Goal: Task Accomplishment & Management: Manage account settings

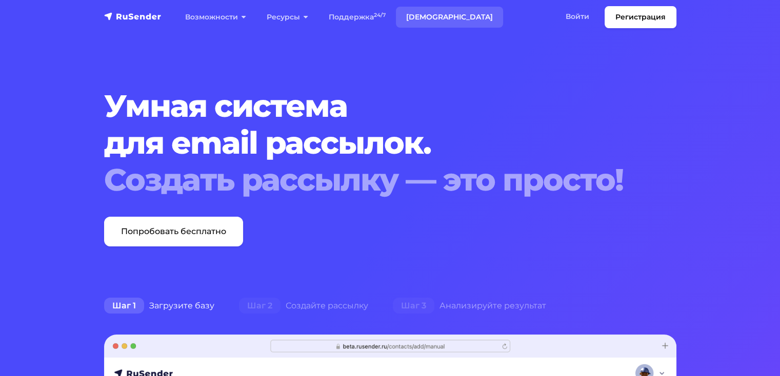
click at [424, 16] on link "[DEMOGRAPHIC_DATA]" at bounding box center [449, 17] width 107 height 21
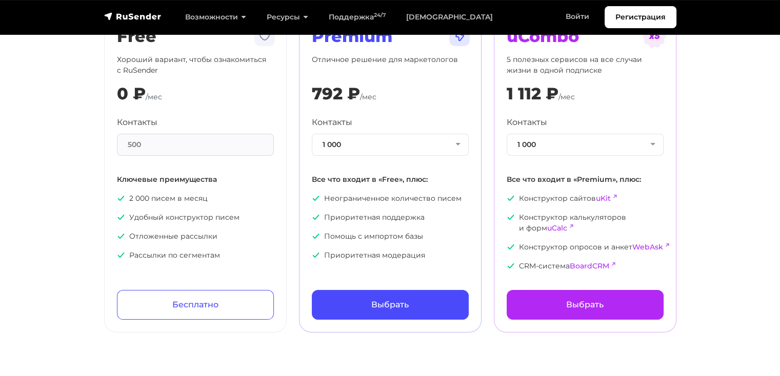
scroll to position [51, 0]
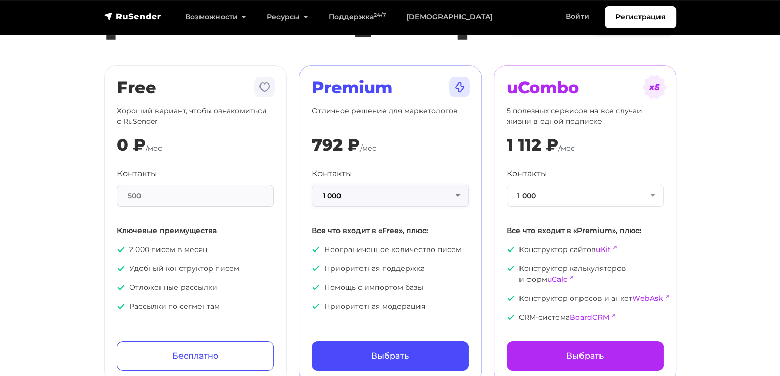
click at [462, 197] on button "1 000" at bounding box center [390, 196] width 157 height 22
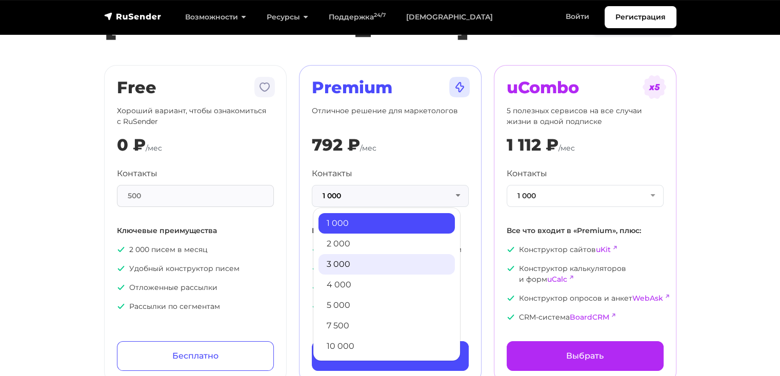
click at [400, 262] on link "3 000" at bounding box center [386, 264] width 136 height 21
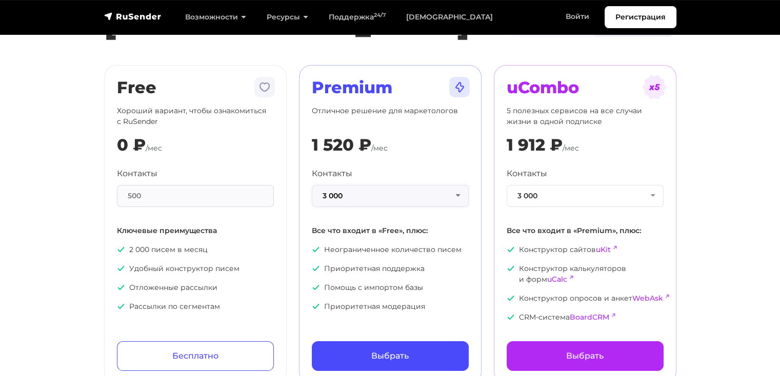
click at [461, 195] on button "3 000" at bounding box center [390, 196] width 157 height 22
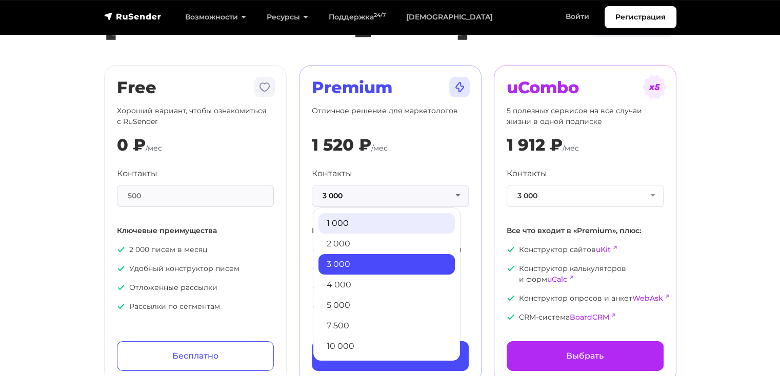
click at [397, 223] on link "1 000" at bounding box center [386, 223] width 136 height 21
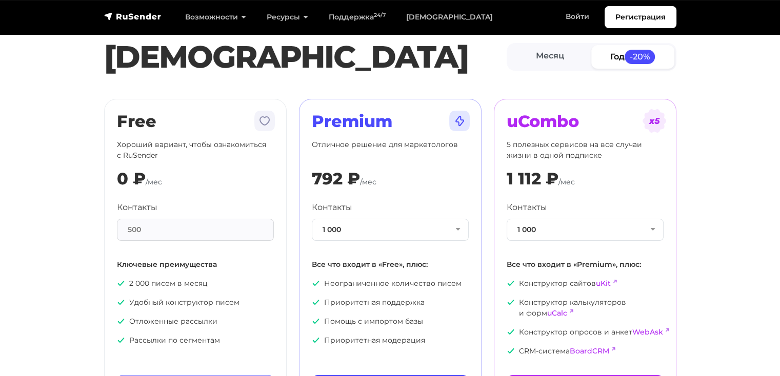
scroll to position [0, 0]
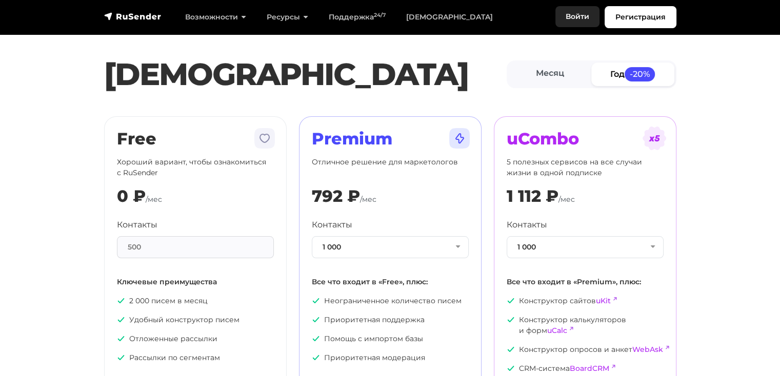
click at [575, 16] on link "Войти" at bounding box center [577, 16] width 44 height 21
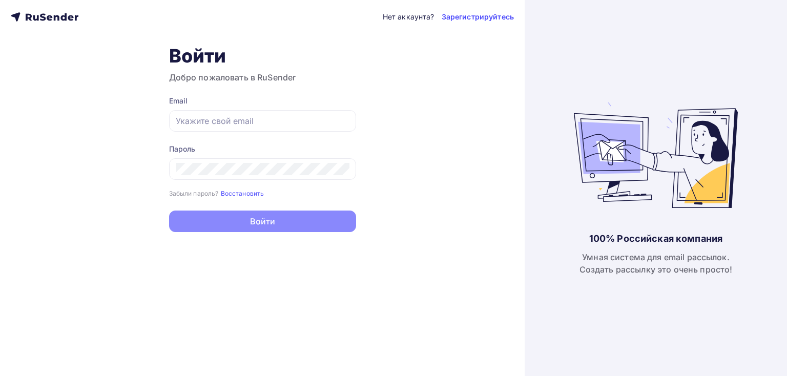
type input "[EMAIL_ADDRESS][DOMAIN_NAME]"
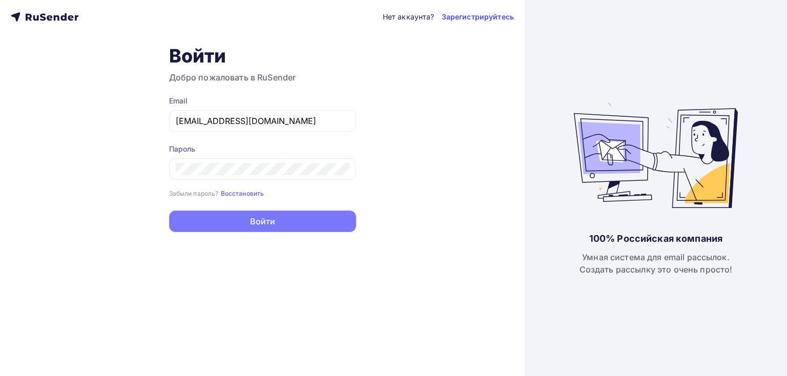
click at [269, 226] on button "Войти" at bounding box center [262, 222] width 187 height 22
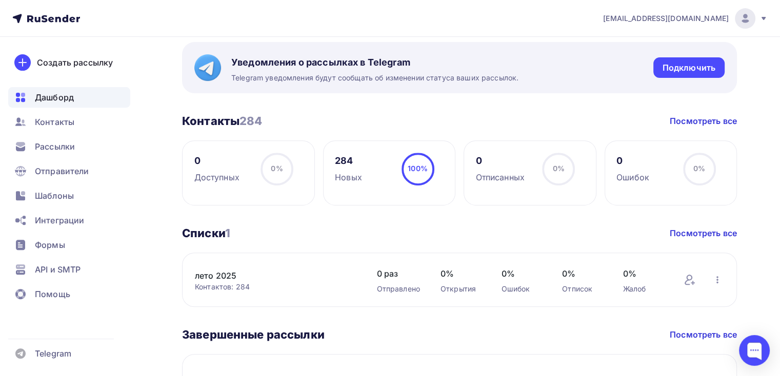
scroll to position [410, 0]
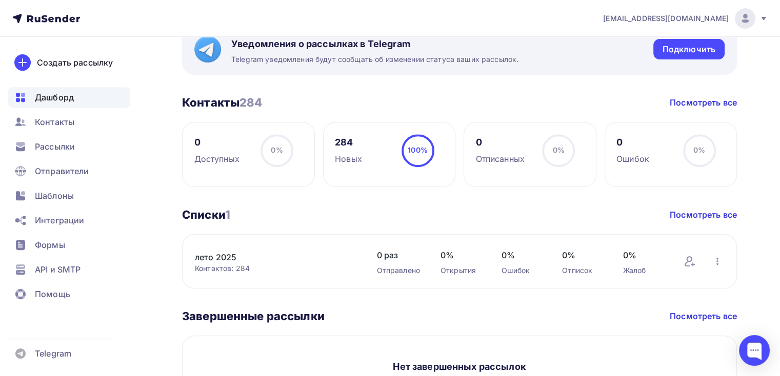
click at [235, 103] on h3 "Контакты 284" at bounding box center [222, 102] width 80 height 14
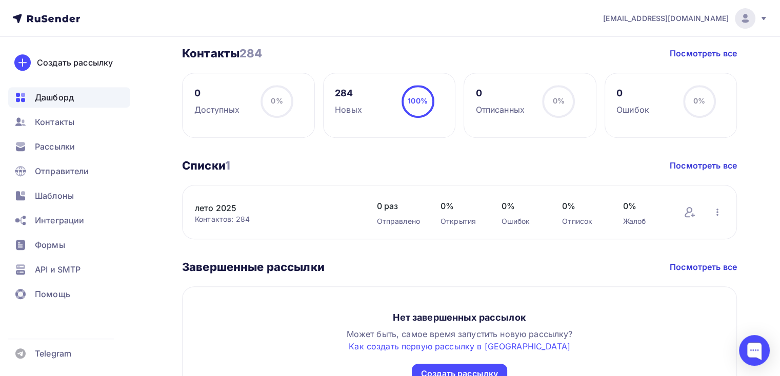
scroll to position [532, 0]
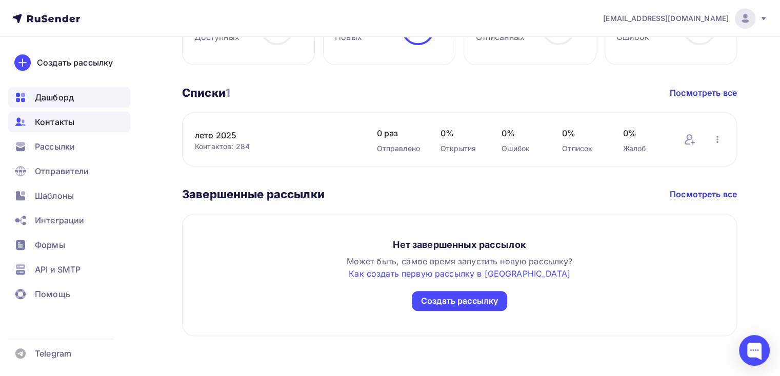
click at [68, 117] on span "Контакты" at bounding box center [54, 122] width 39 height 12
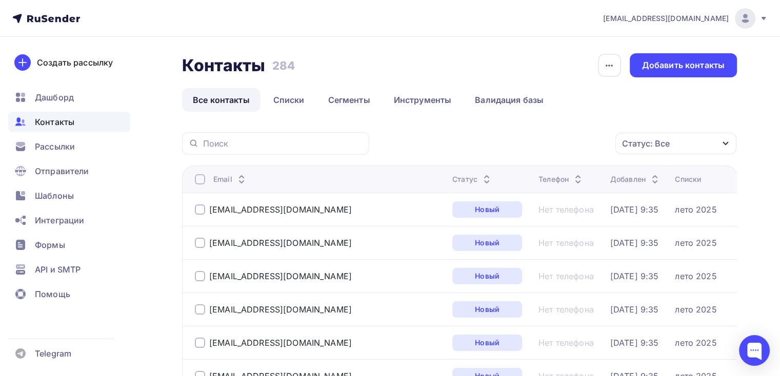
click at [219, 103] on link "Все контакты" at bounding box center [221, 100] width 78 height 24
click at [201, 180] on div at bounding box center [200, 179] width 10 height 10
drag, startPoint x: 585, startPoint y: 144, endPoint x: 591, endPoint y: 143, distance: 6.2
click at [585, 144] on div "Действие" at bounding box center [538, 144] width 135 height 20
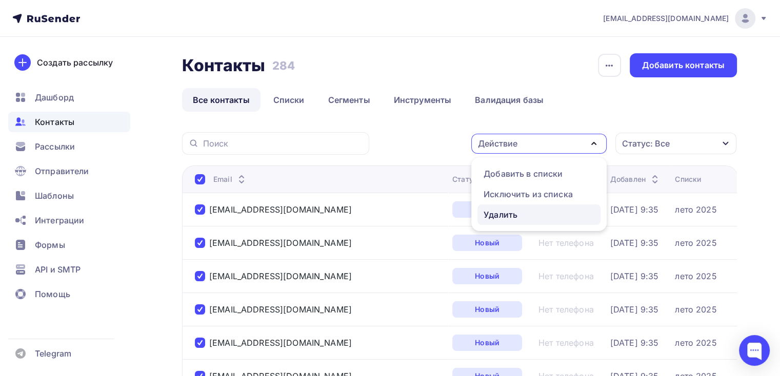
click at [525, 213] on div "Удалить" at bounding box center [538, 215] width 111 height 12
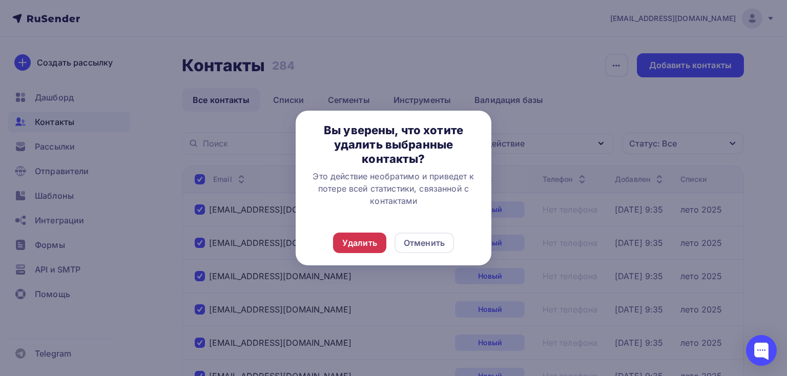
click at [372, 243] on div "Удалить" at bounding box center [359, 243] width 35 height 12
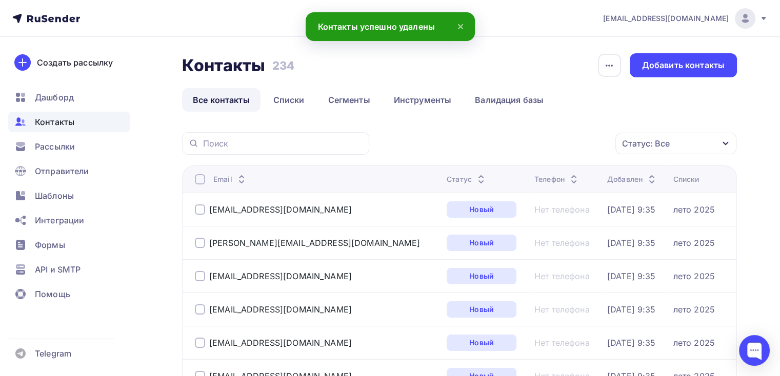
click at [204, 177] on div at bounding box center [200, 179] width 10 height 10
drag, startPoint x: 193, startPoint y: 178, endPoint x: 198, endPoint y: 178, distance: 5.2
click at [194, 178] on th "Email" at bounding box center [312, 179] width 260 height 27
click at [199, 178] on div at bounding box center [200, 179] width 10 height 10
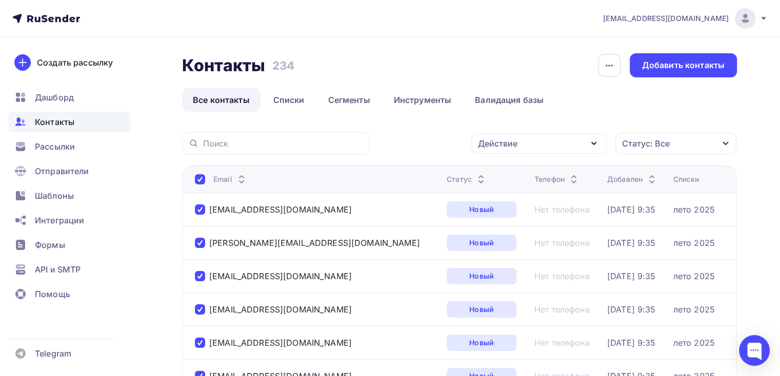
click at [586, 144] on div "Действие" at bounding box center [538, 144] width 135 height 20
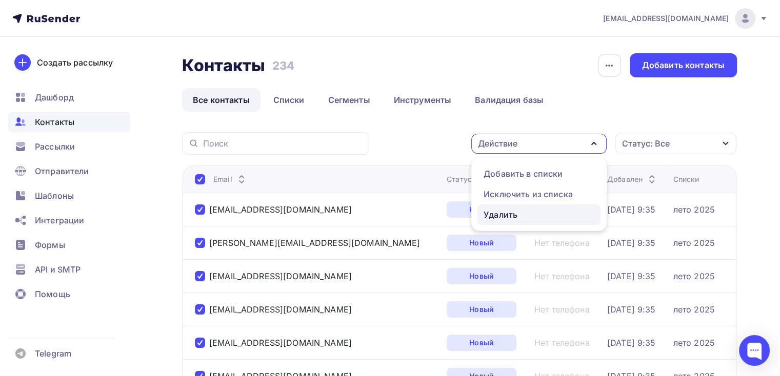
click at [492, 214] on div "Удалить" at bounding box center [500, 215] width 34 height 12
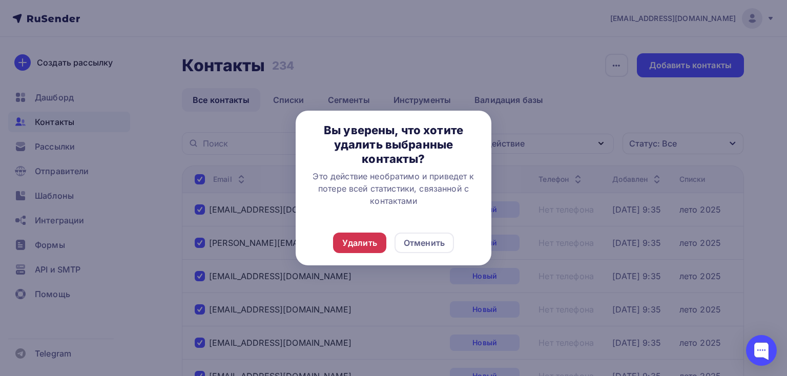
click at [373, 240] on div "Удалить" at bounding box center [359, 243] width 35 height 12
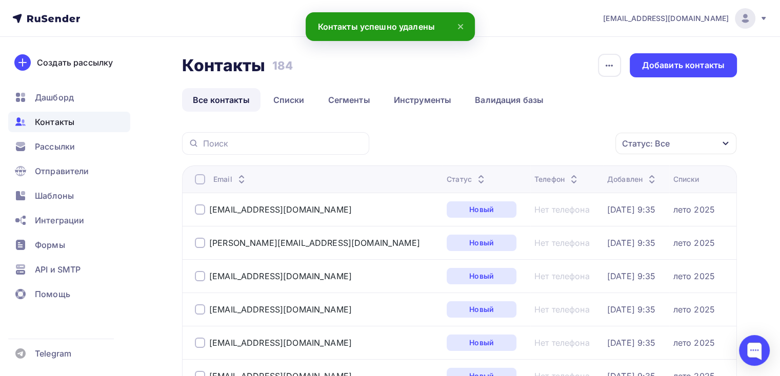
click at [199, 179] on div at bounding box center [200, 179] width 10 height 10
click at [199, 176] on div at bounding box center [200, 179] width 10 height 10
click at [594, 141] on icon "button" at bounding box center [593, 143] width 12 height 12
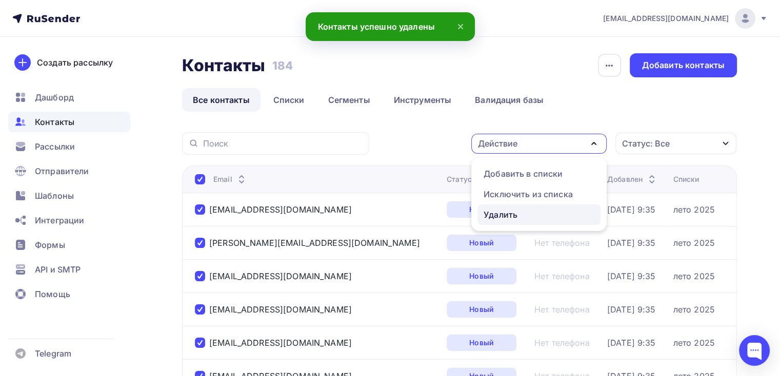
click at [501, 214] on div "Удалить" at bounding box center [500, 215] width 34 height 12
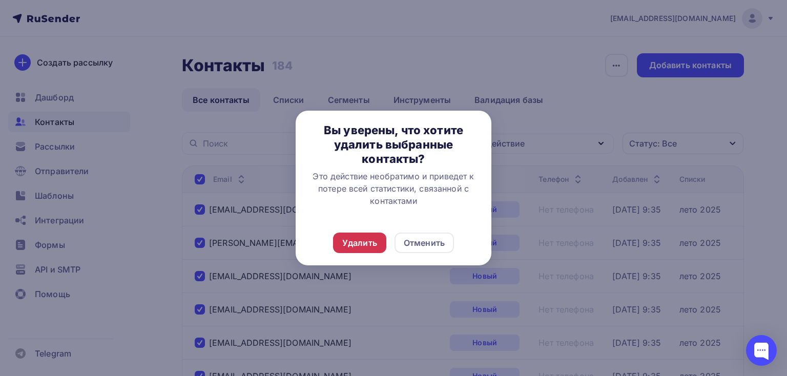
click at [364, 246] on div "Удалить" at bounding box center [359, 243] width 35 height 12
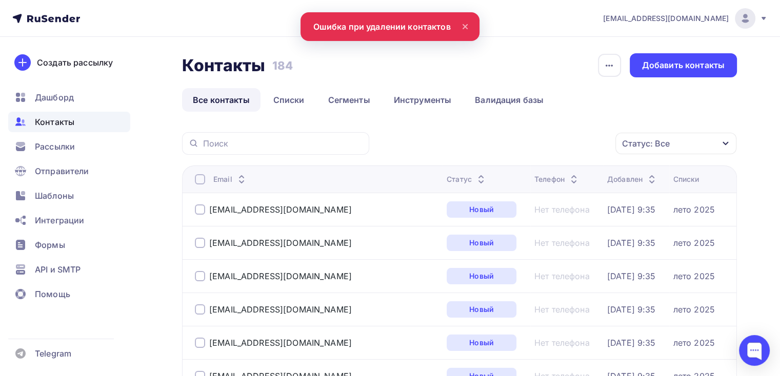
click at [199, 178] on div at bounding box center [200, 179] width 10 height 10
click at [199, 176] on div at bounding box center [200, 179] width 10 height 10
click at [534, 178] on div "Телефон" at bounding box center [557, 179] width 46 height 10
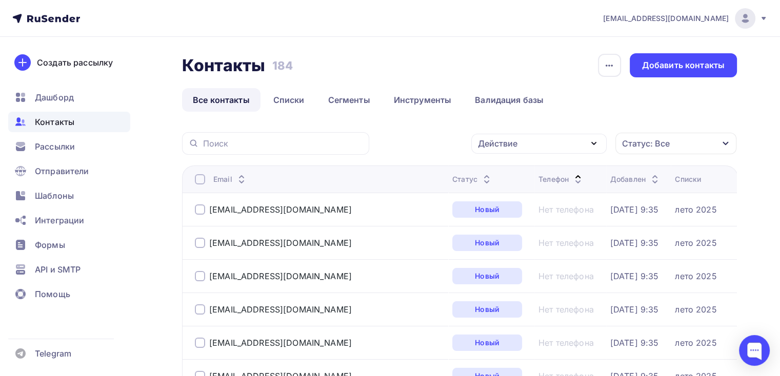
click at [203, 177] on div at bounding box center [200, 179] width 10 height 10
click at [199, 179] on div at bounding box center [200, 179] width 10 height 10
click at [543, 148] on div "Действие" at bounding box center [538, 144] width 135 height 20
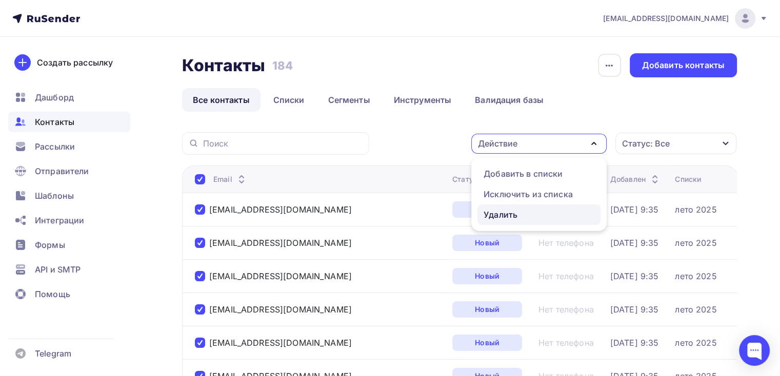
click at [515, 212] on div "Удалить" at bounding box center [500, 215] width 34 height 12
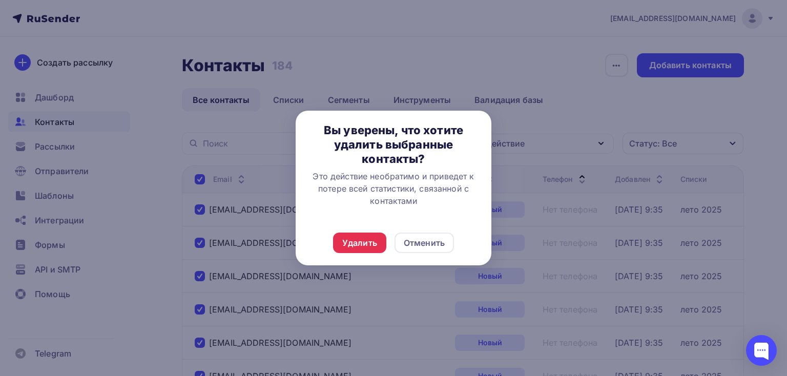
click at [355, 232] on div "Удалить Отменить" at bounding box center [394, 242] width 196 height 45
click at [352, 238] on div "Удалить" at bounding box center [359, 243] width 35 height 12
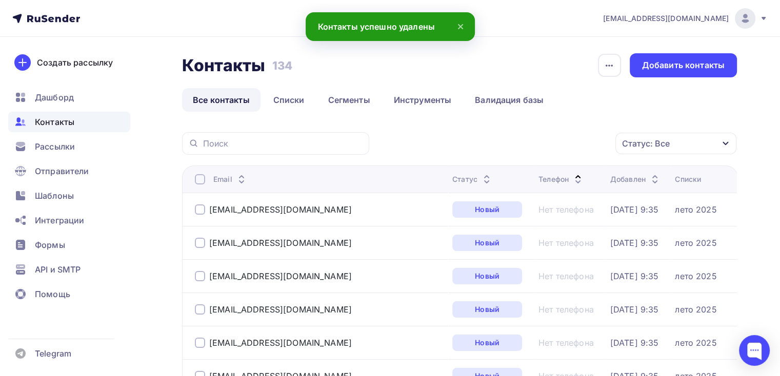
click at [199, 180] on div at bounding box center [200, 179] width 10 height 10
click at [199, 176] on div at bounding box center [200, 179] width 10 height 10
click at [589, 144] on icon "button" at bounding box center [593, 143] width 12 height 12
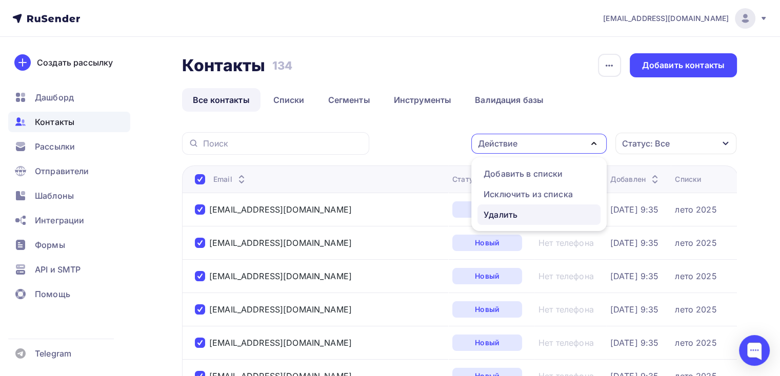
click at [492, 213] on div "Удалить" at bounding box center [500, 215] width 34 height 12
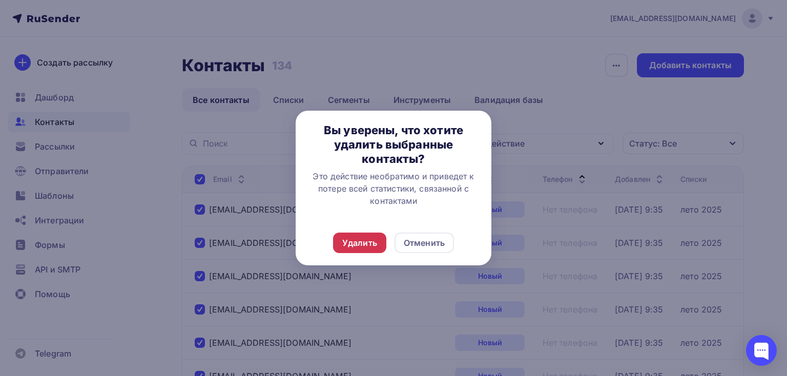
click at [375, 238] on div "Удалить" at bounding box center [359, 243] width 35 height 12
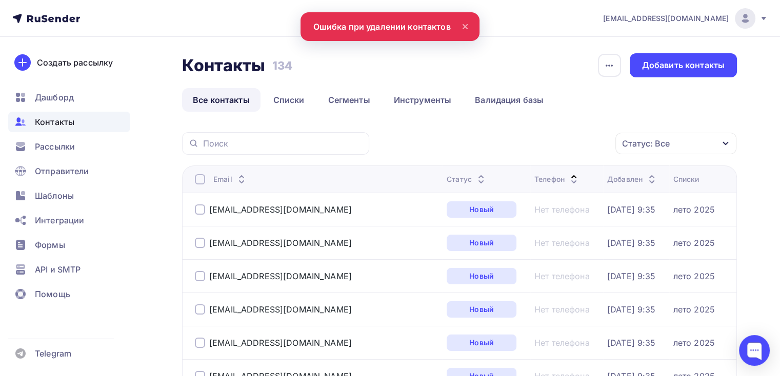
click at [199, 175] on div at bounding box center [200, 179] width 10 height 10
click at [199, 178] on div at bounding box center [200, 179] width 10 height 10
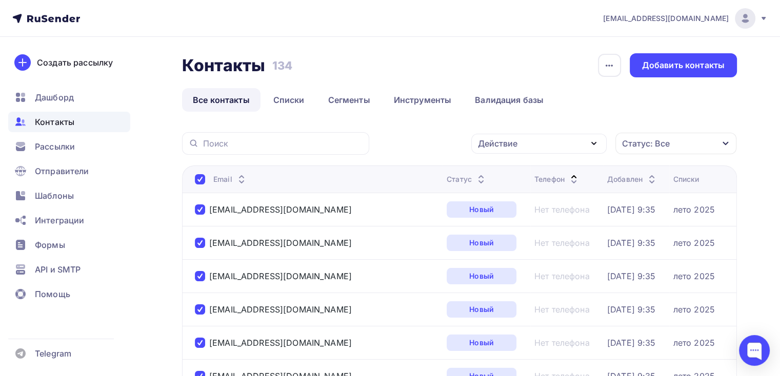
click at [596, 144] on icon "button" at bounding box center [593, 143] width 12 height 12
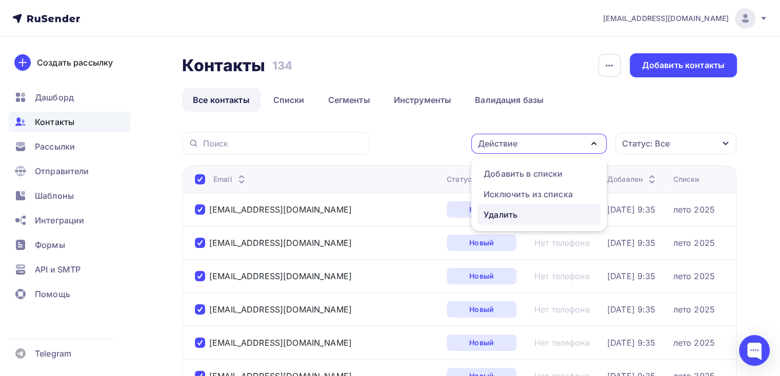
click at [510, 216] on div "Удалить" at bounding box center [500, 215] width 34 height 12
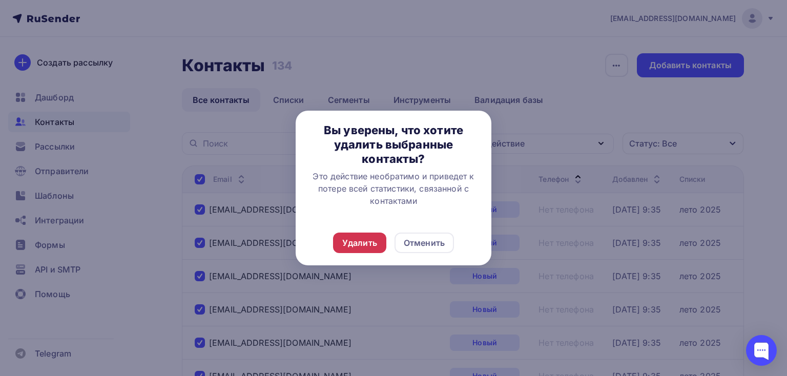
click at [361, 240] on div "Удалить" at bounding box center [359, 243] width 35 height 12
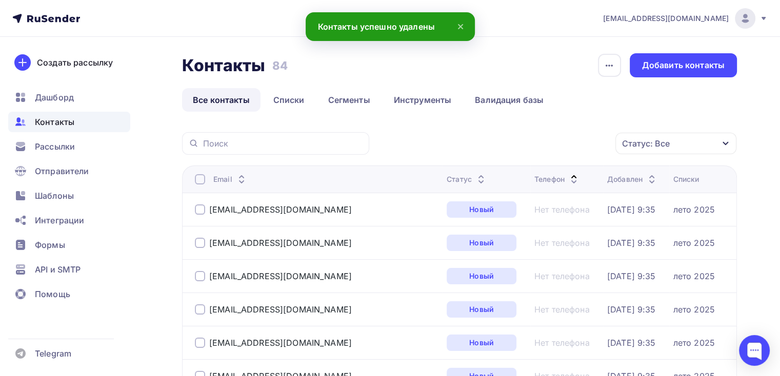
click at [197, 180] on div at bounding box center [200, 179] width 10 height 10
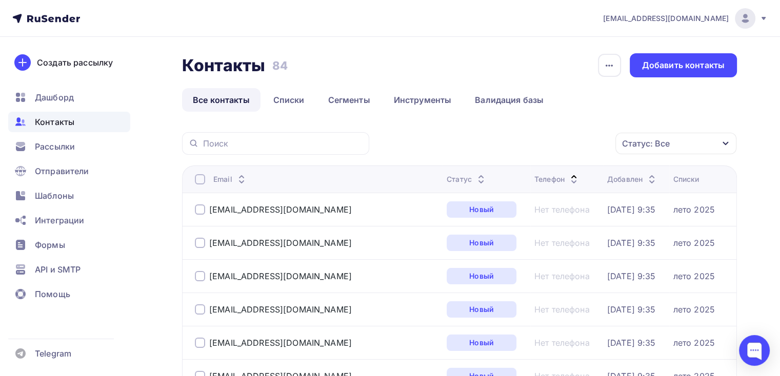
click at [201, 177] on div at bounding box center [200, 179] width 10 height 10
click at [595, 145] on icon "button" at bounding box center [593, 143] width 12 height 12
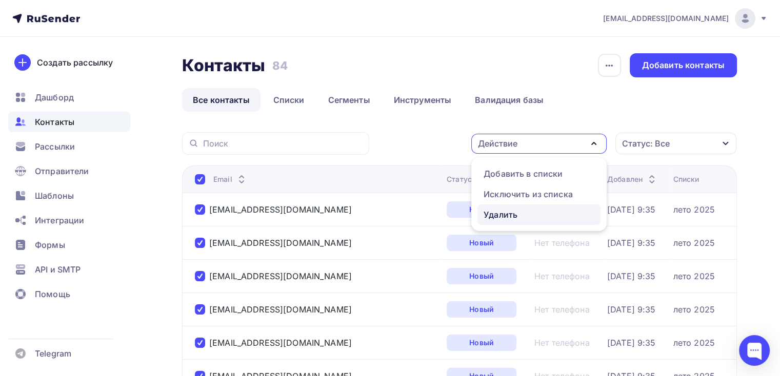
click at [529, 215] on div "Удалить" at bounding box center [538, 215] width 111 height 12
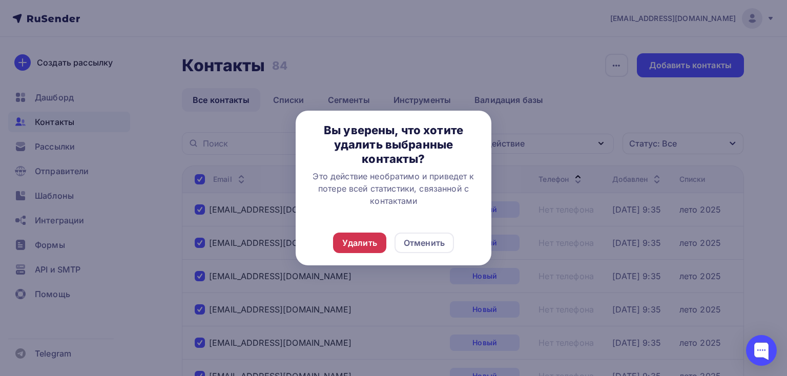
click at [351, 243] on div "Удалить" at bounding box center [359, 243] width 35 height 12
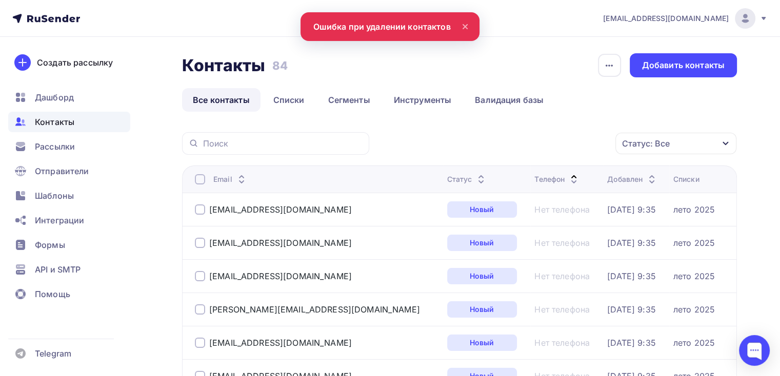
click at [203, 177] on div at bounding box center [200, 179] width 10 height 10
click at [197, 176] on div at bounding box center [200, 179] width 10 height 10
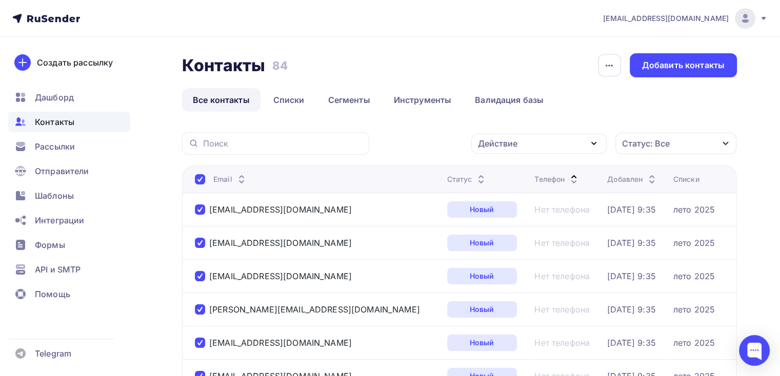
click at [599, 143] on icon "button" at bounding box center [593, 143] width 12 height 12
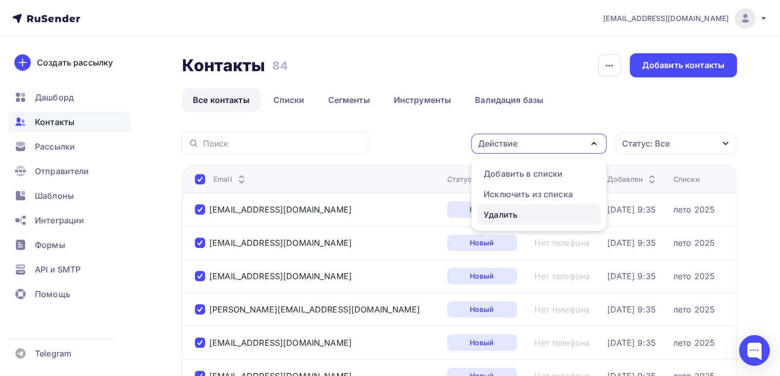
click at [521, 212] on div "Удалить" at bounding box center [538, 215] width 111 height 12
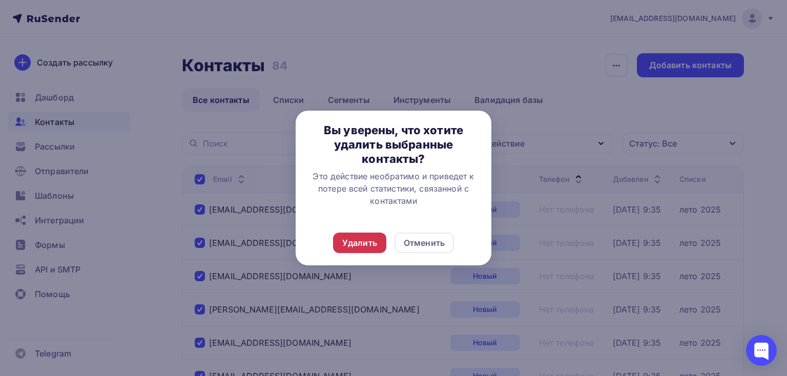
click at [360, 246] on div "Удалить" at bounding box center [359, 243] width 35 height 12
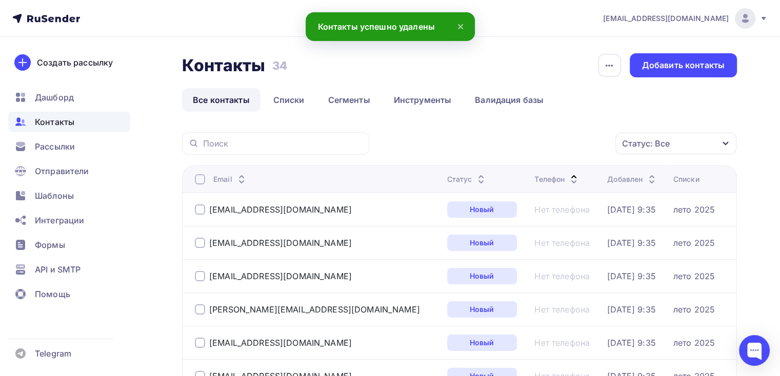
click at [201, 178] on div at bounding box center [200, 179] width 10 height 10
click at [201, 179] on div at bounding box center [200, 179] width 10 height 10
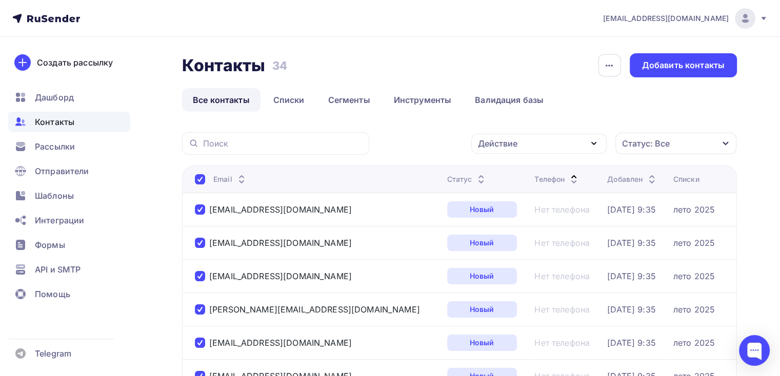
click at [579, 144] on div "Действие" at bounding box center [538, 144] width 135 height 20
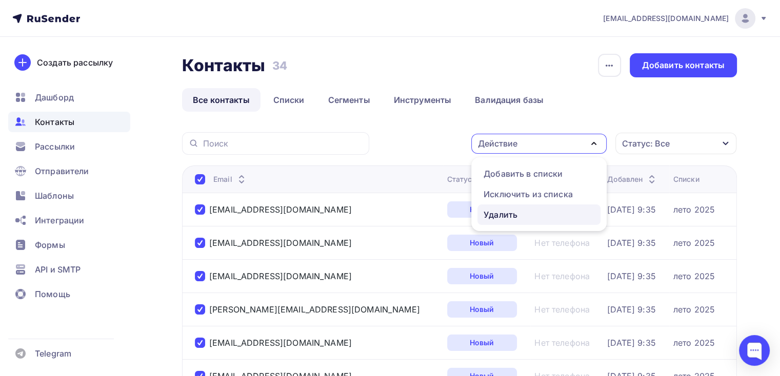
click at [497, 213] on div "Удалить" at bounding box center [500, 215] width 34 height 12
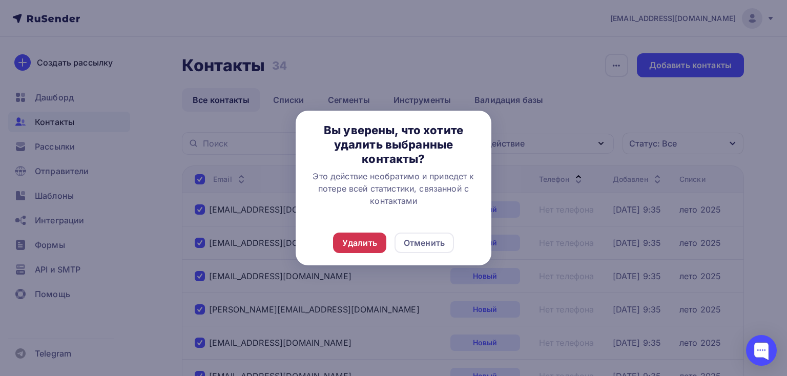
click at [376, 234] on div "Удалить" at bounding box center [359, 243] width 53 height 21
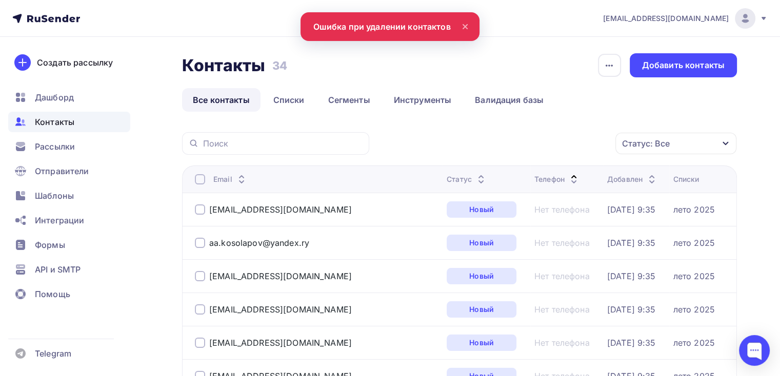
click at [199, 175] on div at bounding box center [200, 179] width 10 height 10
click at [197, 180] on div at bounding box center [200, 179] width 10 height 10
click at [554, 146] on div "Действие" at bounding box center [538, 144] width 135 height 20
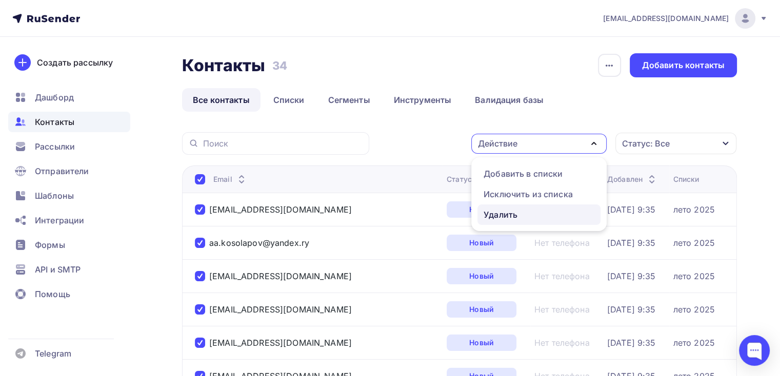
click at [516, 207] on link "Удалить" at bounding box center [538, 214] width 123 height 21
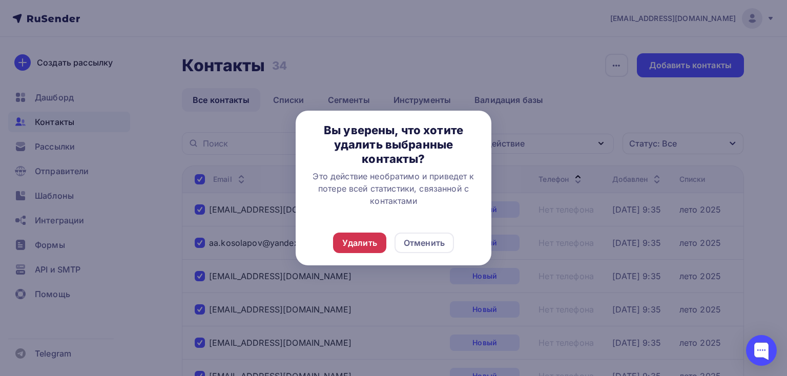
click at [359, 240] on div "Удалить" at bounding box center [359, 243] width 35 height 12
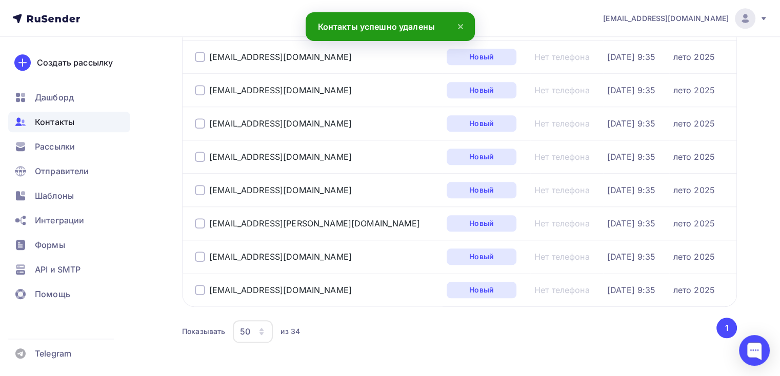
scroll to position [1050, 0]
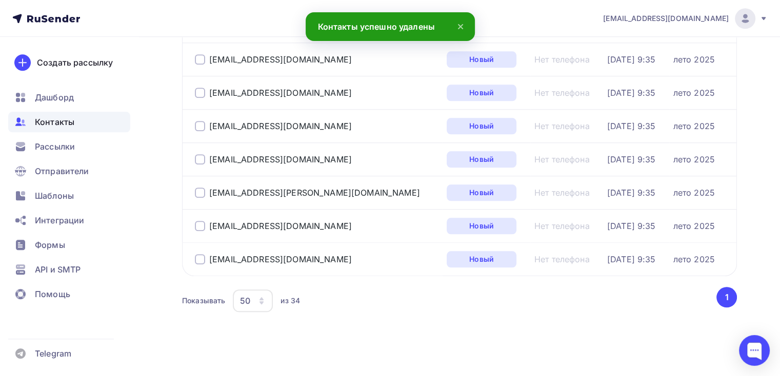
click at [253, 296] on div "50" at bounding box center [253, 301] width 40 height 23
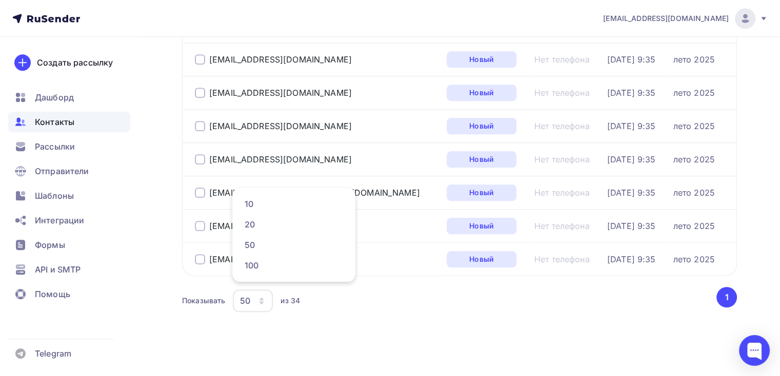
click at [247, 296] on div "50" at bounding box center [245, 301] width 10 height 12
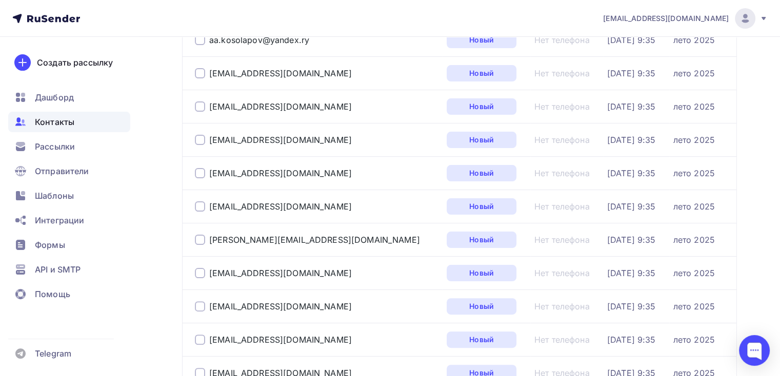
scroll to position [0, 0]
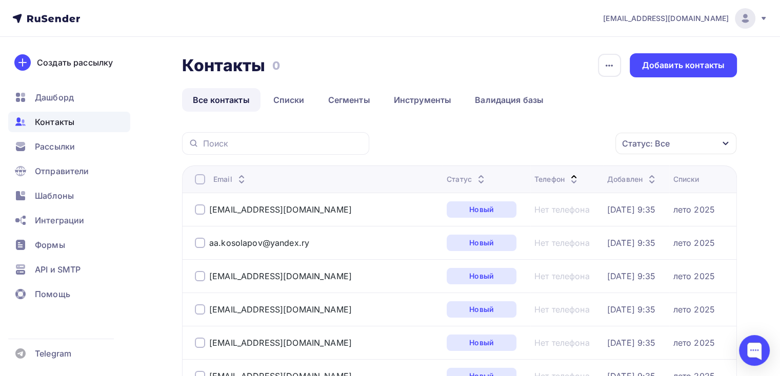
click at [197, 174] on div at bounding box center [200, 179] width 10 height 10
click at [199, 181] on div at bounding box center [200, 179] width 10 height 10
click at [596, 141] on icon "button" at bounding box center [593, 143] width 12 height 12
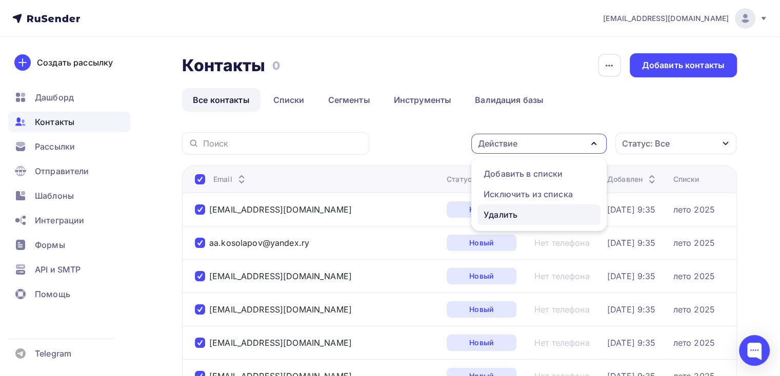
click at [536, 220] on div "Удалить" at bounding box center [538, 215] width 111 height 12
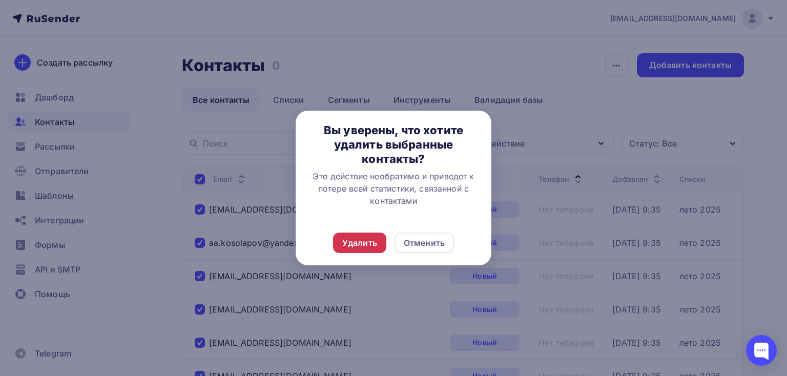
click at [362, 243] on div "Удалить" at bounding box center [359, 243] width 35 height 12
